Goal: Check status: Check status

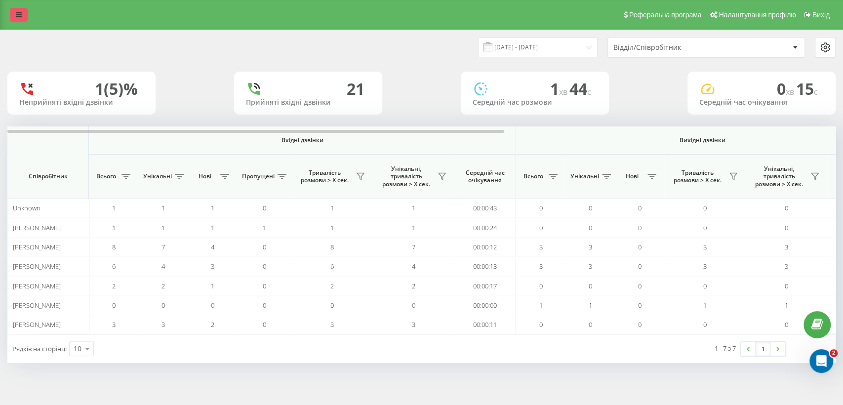
click at [12, 20] on link at bounding box center [19, 15] width 18 height 14
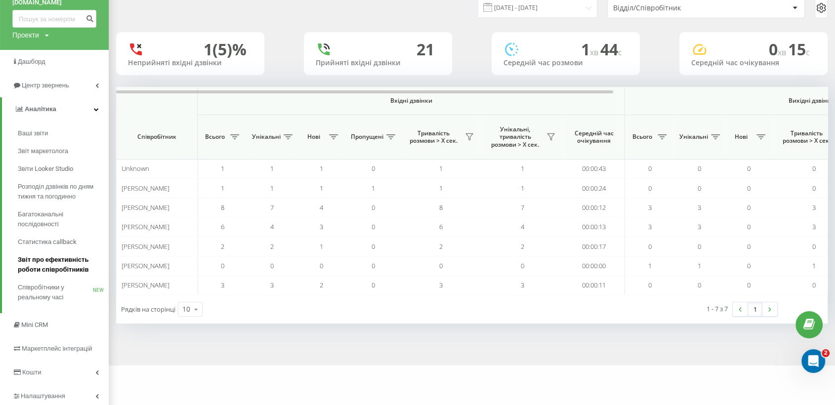
scroll to position [13, 0]
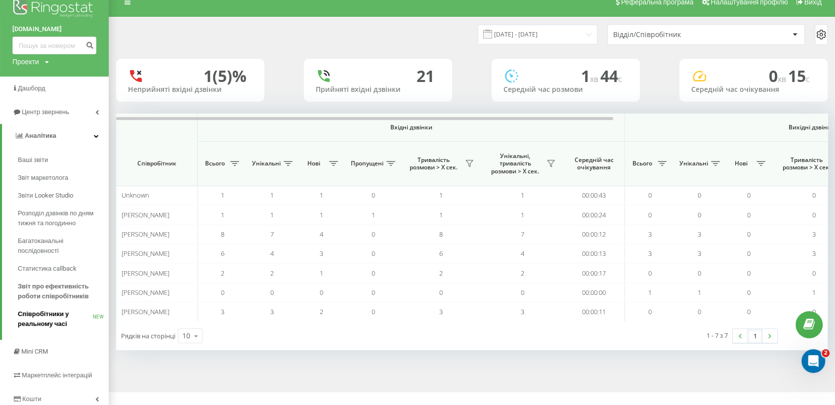
click at [49, 321] on span "Співробітники у реальному часі" at bounding box center [55, 319] width 75 height 20
